Goal: Task Accomplishment & Management: Complete application form

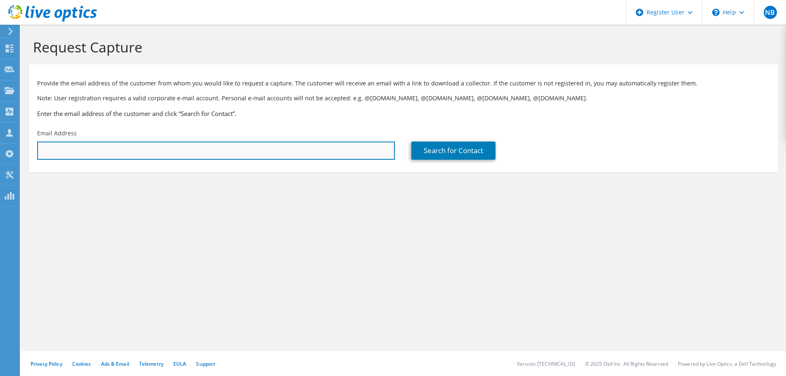
click at [321, 153] on input "text" at bounding box center [216, 151] width 358 height 18
paste input "[PERSON_NAME][EMAIL_ADDRESS][PERSON_NAME][DOMAIN_NAME]"
type input "[PERSON_NAME][EMAIL_ADDRESS][PERSON_NAME][DOMAIN_NAME]"
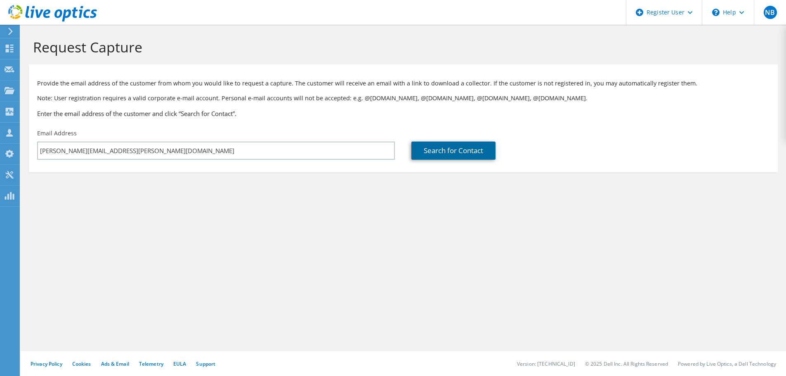
click at [441, 156] on link "Search for Contact" at bounding box center [453, 151] width 84 height 18
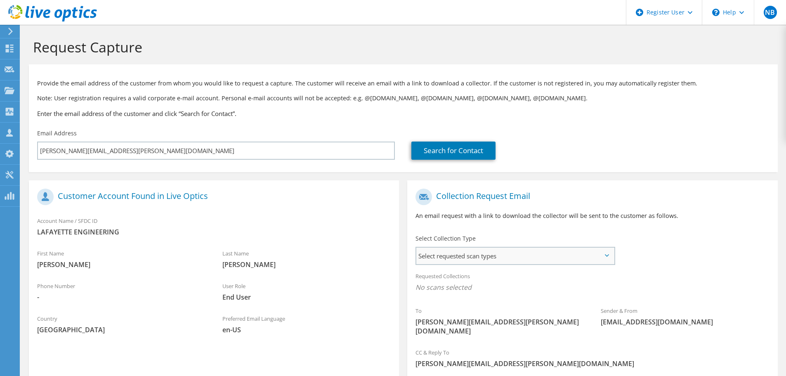
click at [527, 254] on span "Select requested scan types" at bounding box center [515, 256] width 198 height 17
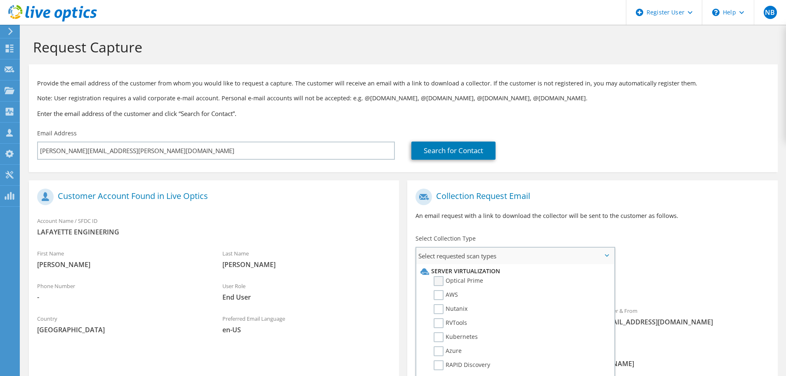
click at [438, 284] on label "Optical Prime" at bounding box center [459, 281] width 50 height 10
click at [0, 0] on input "Optical Prime" at bounding box center [0, 0] width 0 height 0
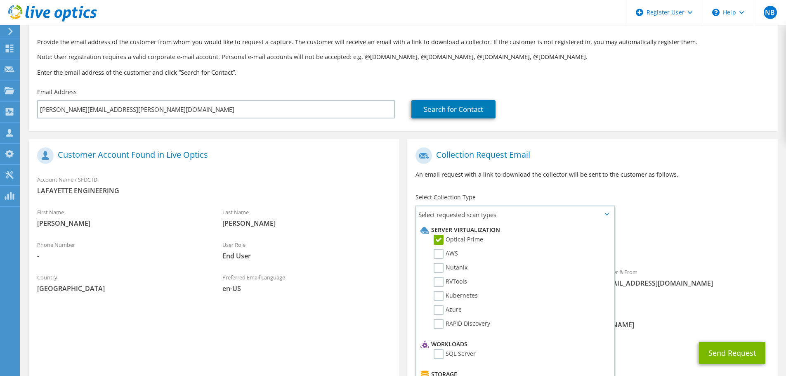
click at [704, 231] on div "Requested Collections No scans selected Optical Prime" at bounding box center [592, 242] width 370 height 33
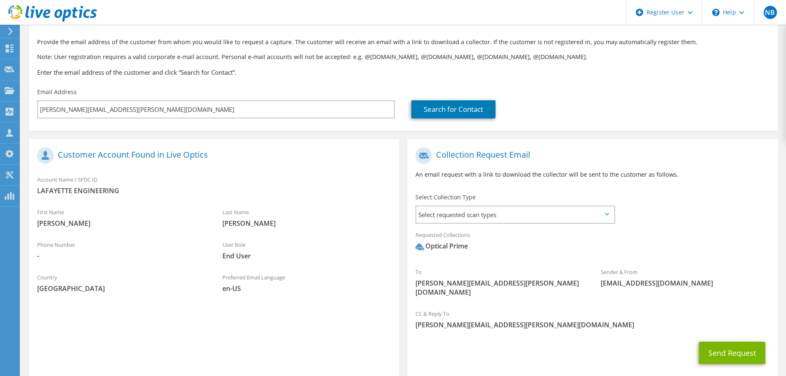
click at [742, 359] on section "Collection Request Email An email request with a link to download the collector…" at bounding box center [592, 259] width 370 height 241
click at [742, 349] on button "Send Request" at bounding box center [732, 353] width 66 height 22
